Goal: Information Seeking & Learning: Compare options

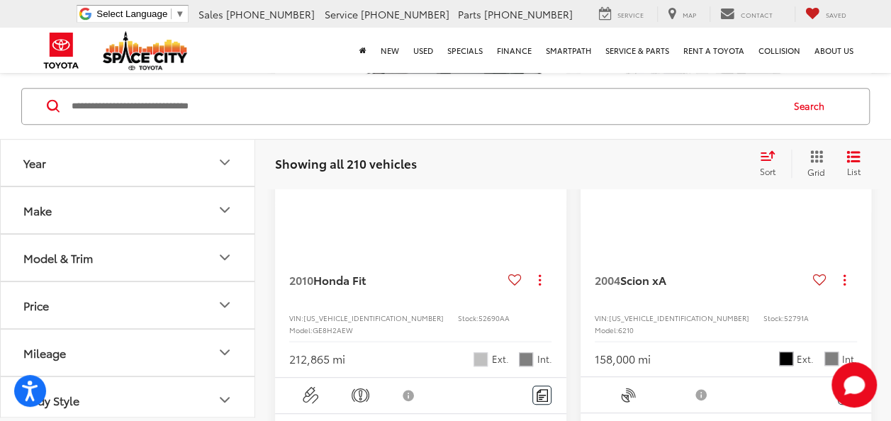
scroll to position [142, 0]
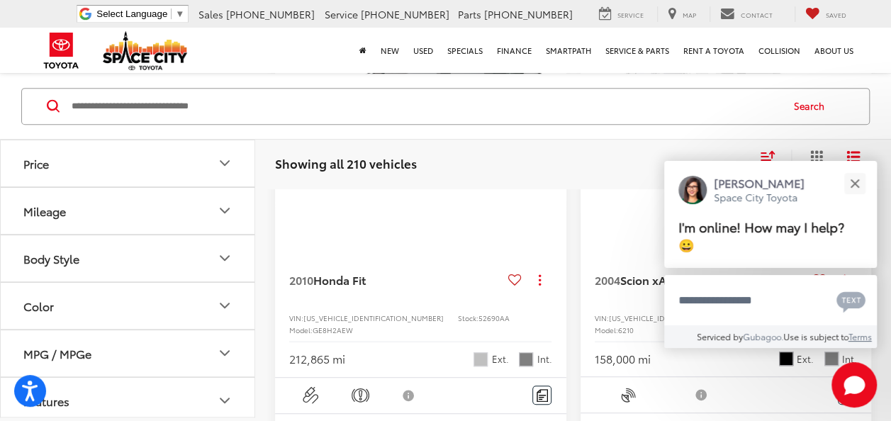
drag, startPoint x: 197, startPoint y: 203, endPoint x: 212, endPoint y: 203, distance: 14.9
click at [195, 205] on button "Mileage" at bounding box center [128, 211] width 255 height 46
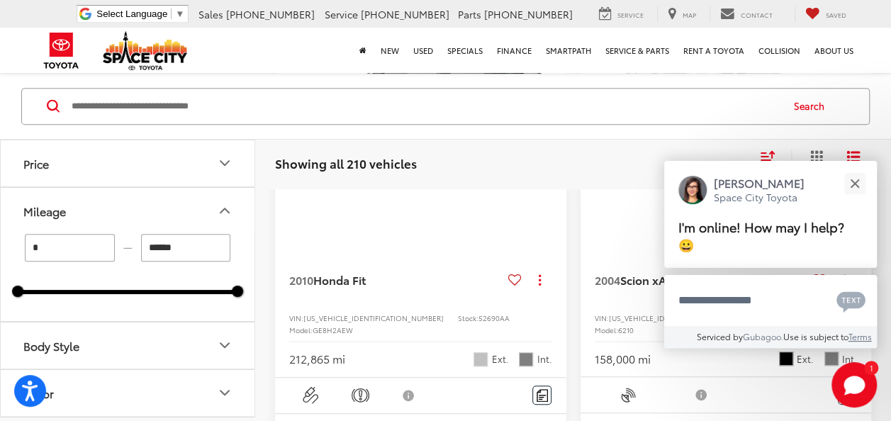
click at [176, 166] on button "Price" at bounding box center [128, 163] width 255 height 46
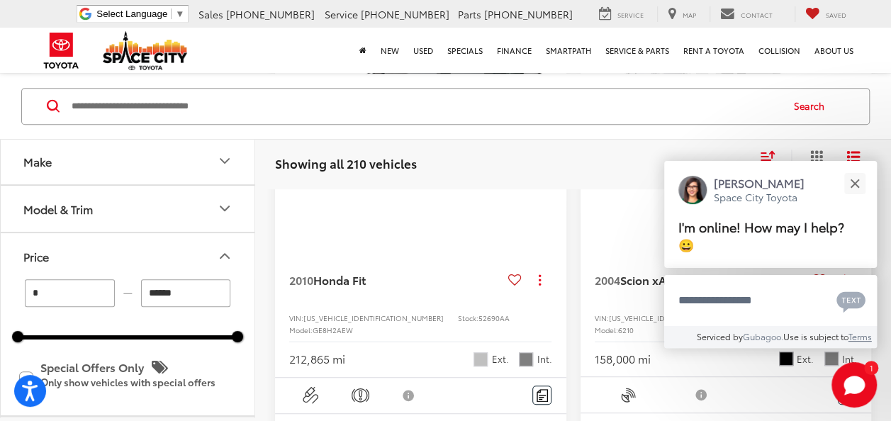
scroll to position [0, 0]
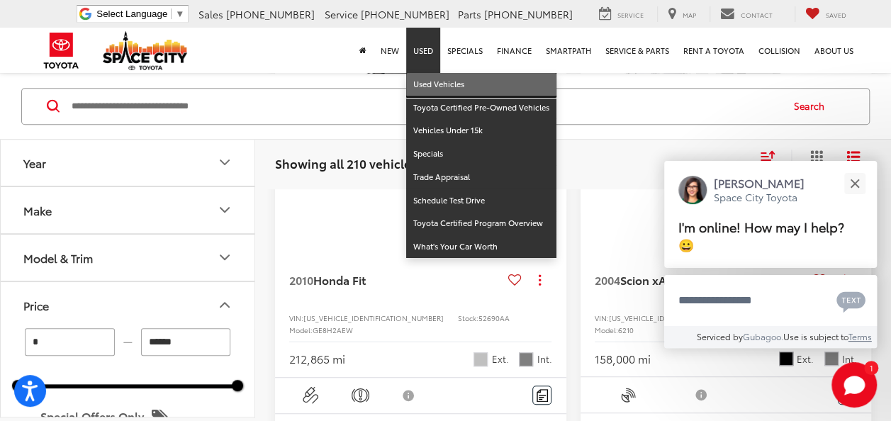
click at [429, 82] on link "Used Vehicles" at bounding box center [481, 84] width 150 height 23
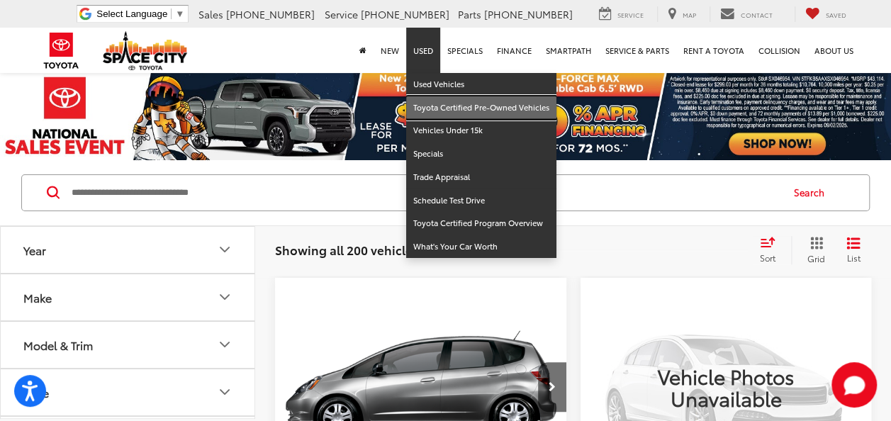
click at [470, 108] on link "Toyota Certified Pre-Owned Vehicles" at bounding box center [481, 107] width 150 height 23
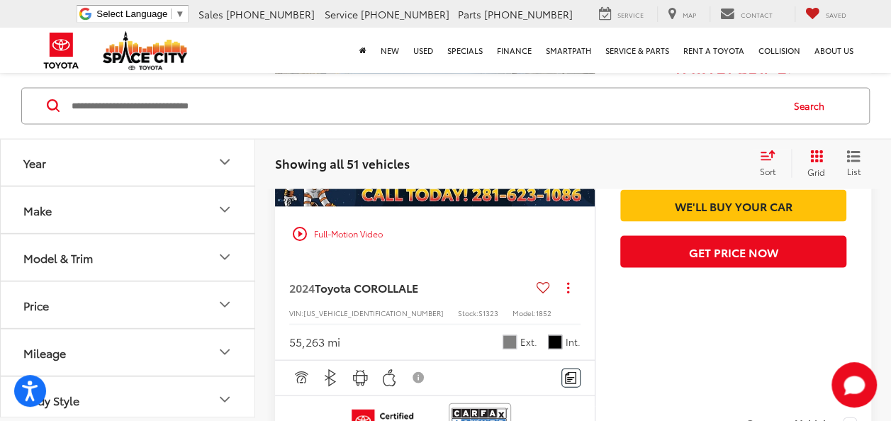
scroll to position [1417, 0]
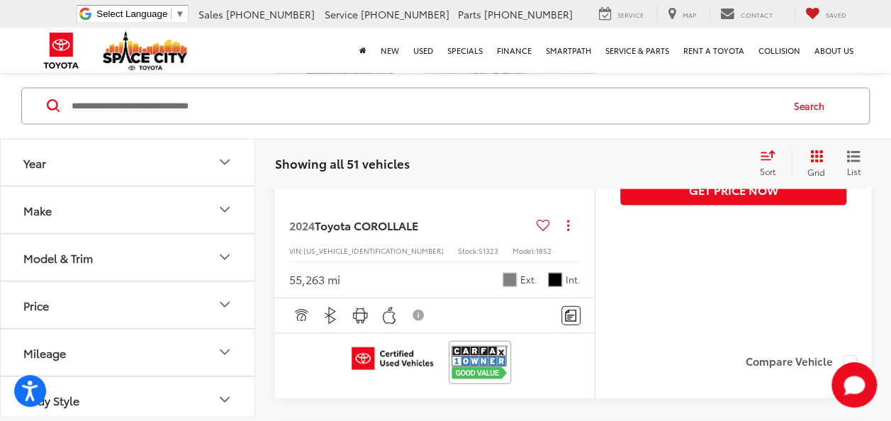
drag, startPoint x: 137, startPoint y: 259, endPoint x: 164, endPoint y: 259, distance: 27.6
click at [145, 259] on button "Model & Trim" at bounding box center [128, 258] width 255 height 46
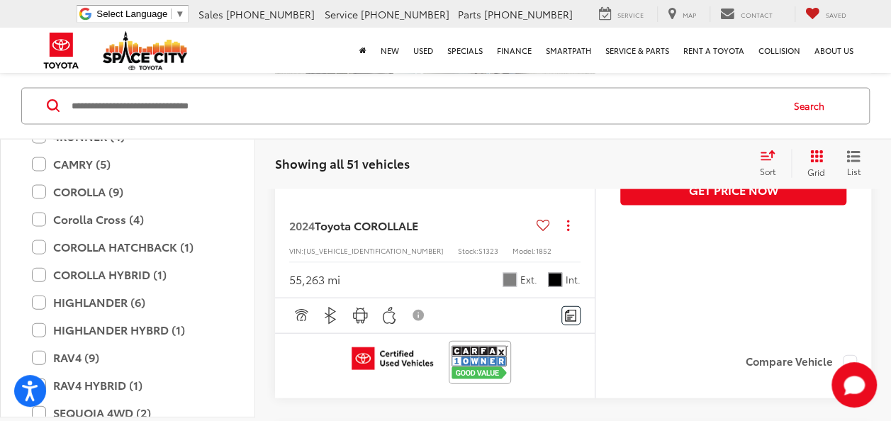
scroll to position [180, 0]
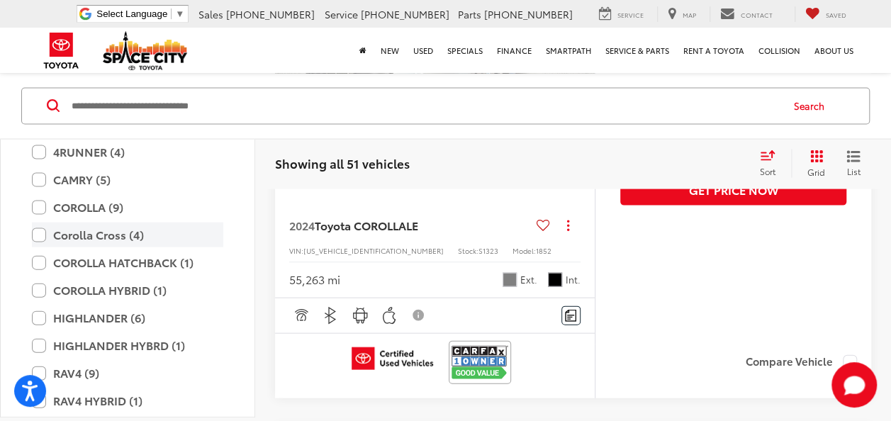
click at [44, 232] on label "Corolla Cross (4)" at bounding box center [127, 234] width 191 height 25
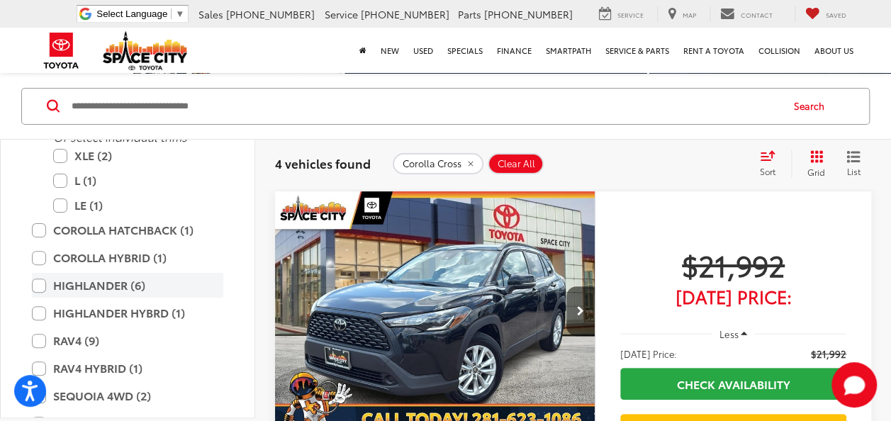
scroll to position [356, 0]
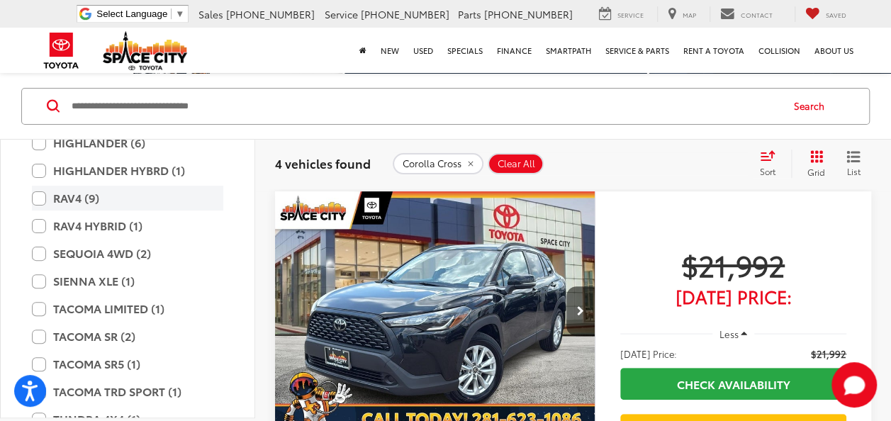
click at [38, 194] on label "RAV4 (9)" at bounding box center [127, 198] width 191 height 25
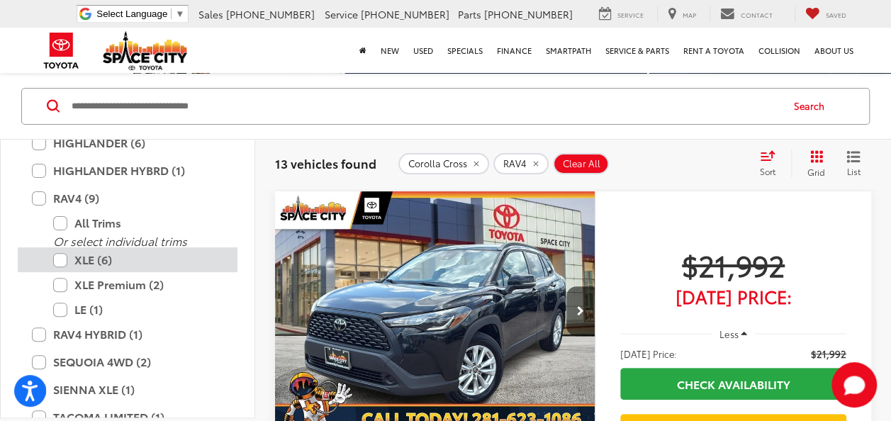
click at [66, 254] on label "XLE (6)" at bounding box center [138, 259] width 170 height 25
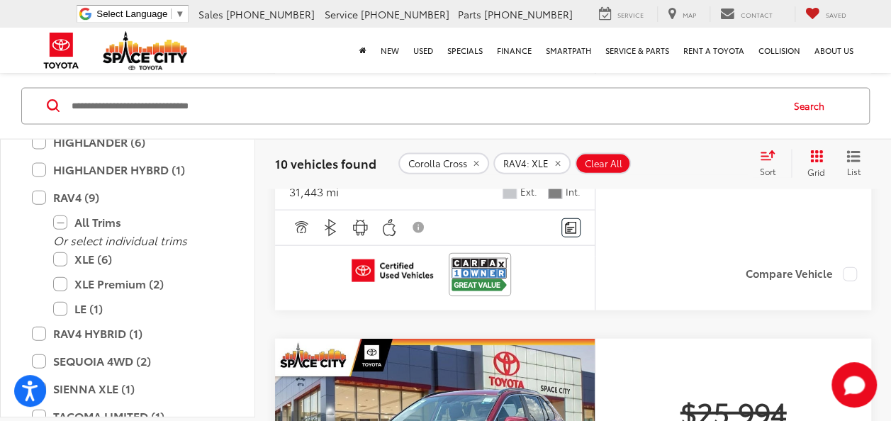
scroll to position [1488, 0]
